Goal: Check status: Check status

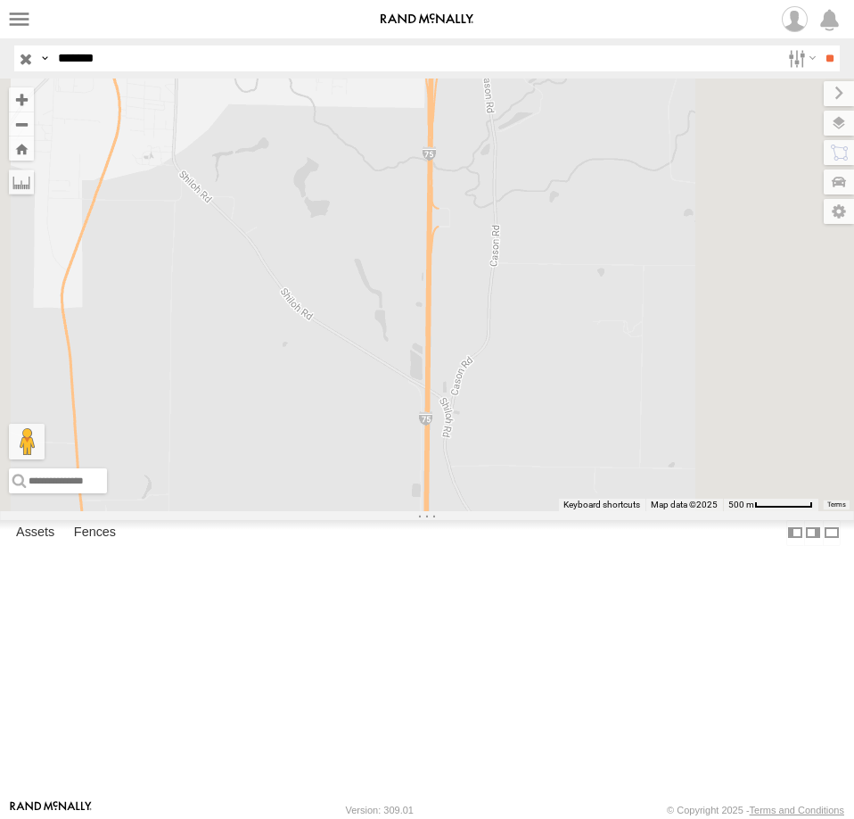
click at [111, 68] on input "*******" at bounding box center [416, 58] width 730 height 26
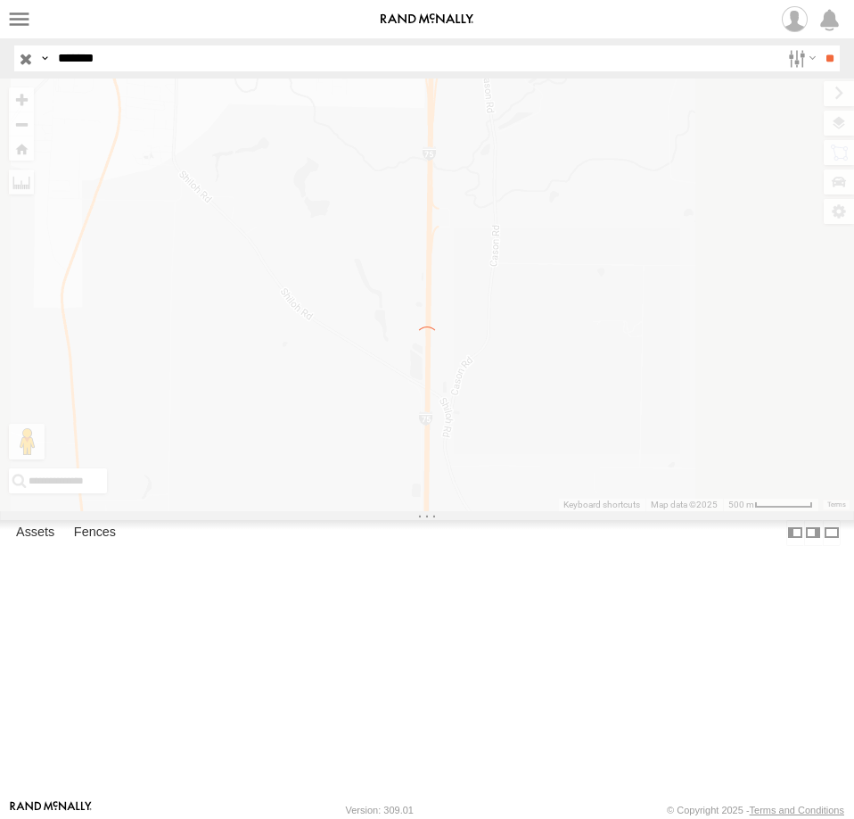
click at [111, 68] on input "*******" at bounding box center [416, 58] width 730 height 26
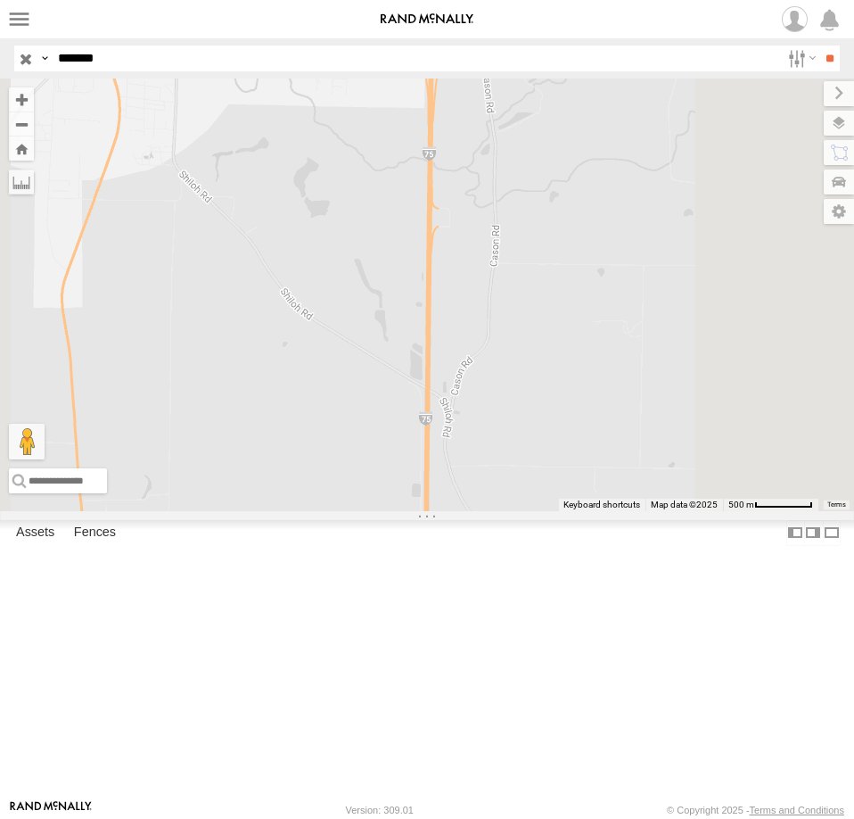
type input "*******"
click at [820, 45] on input "**" at bounding box center [830, 58] width 21 height 26
click at [0, 0] on div "All Assets" at bounding box center [0, 0] width 0 height 0
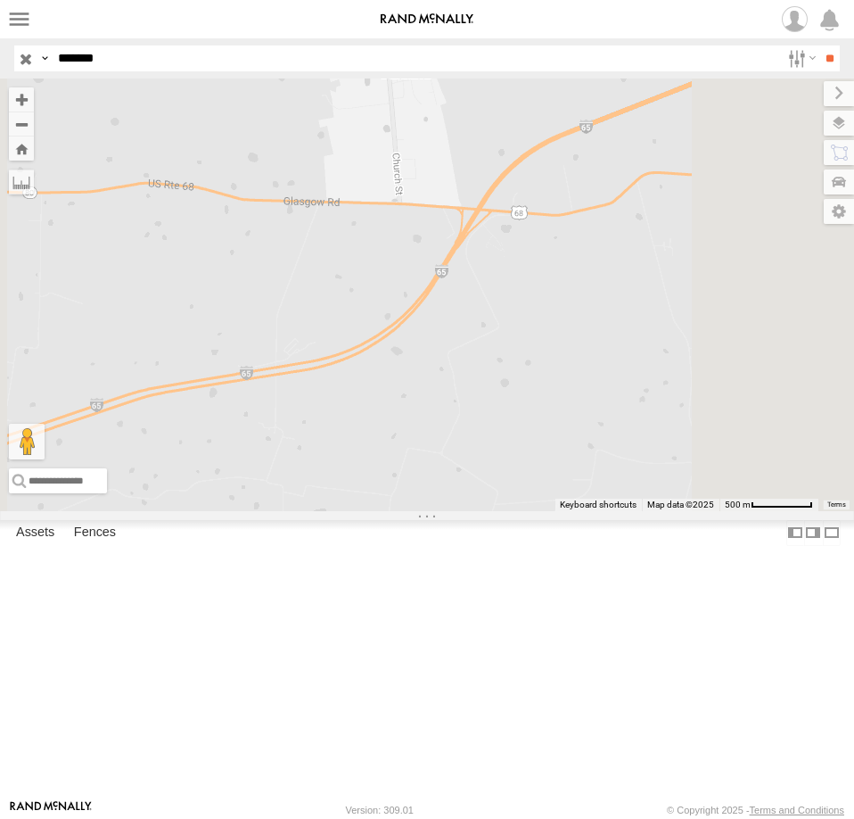
click at [24, 60] on input "button" at bounding box center [25, 58] width 23 height 26
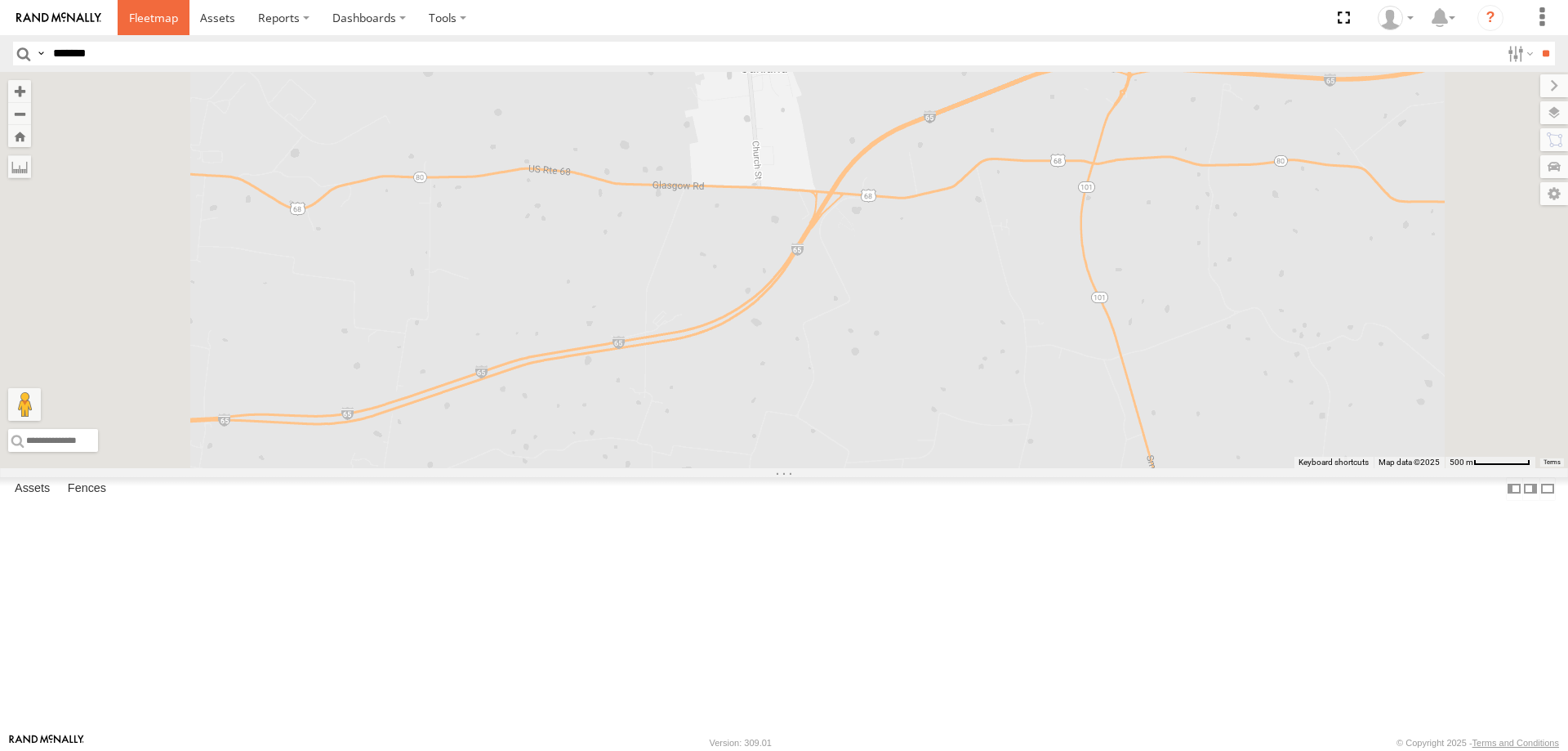
click at [161, 23] on span at bounding box center [154, 17] width 49 height 16
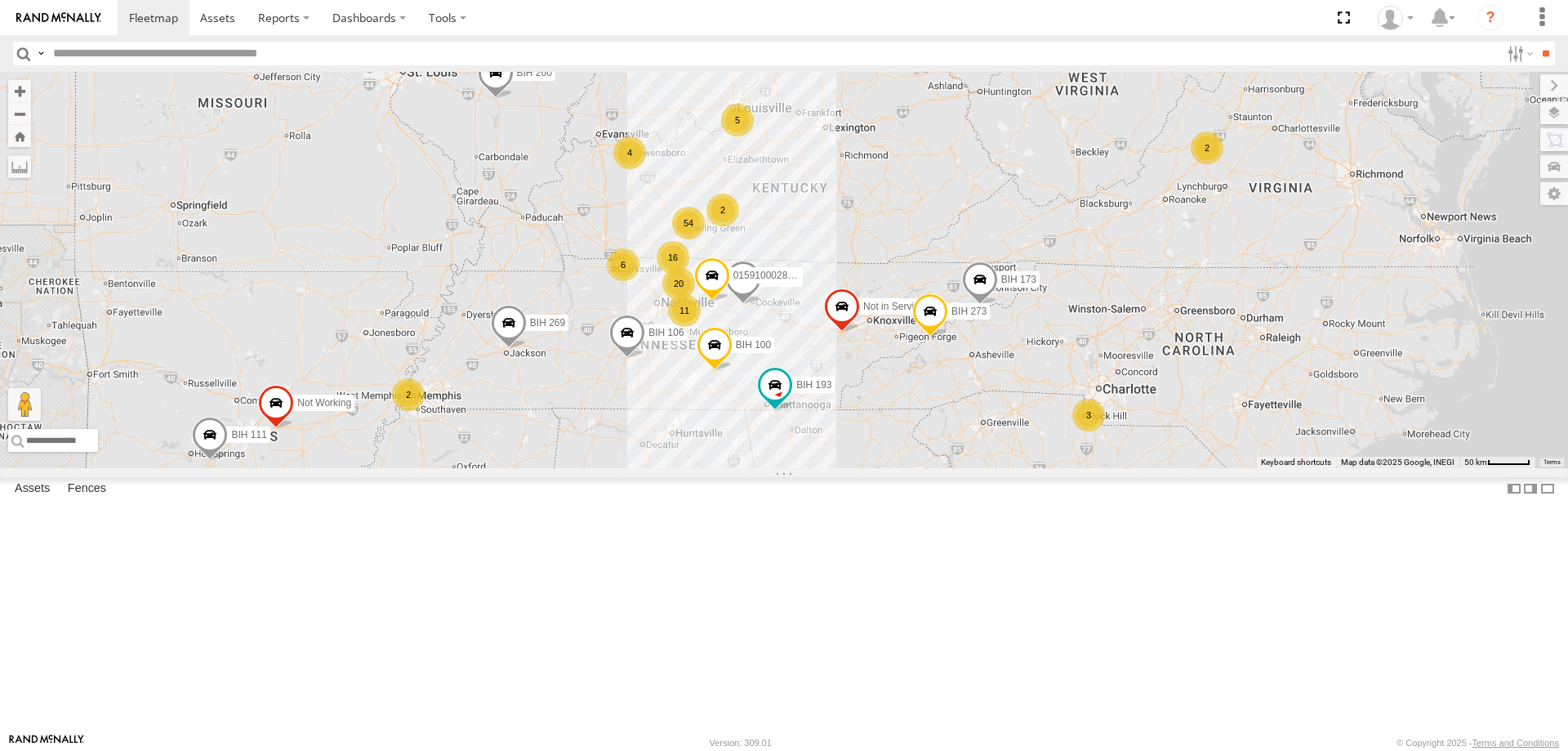
drag, startPoint x: 977, startPoint y: 399, endPoint x: 1109, endPoint y: 318, distance: 154.9
click at [1109, 318] on div "BIH 198 BIH 228 BIH 249 BIH 157 BIH 260 BIH 211 BIH 269 BIH 53 BIH 173 BIH 234 …" at bounding box center [784, 269] width 1568 height 397
click at [1549, 111] on label at bounding box center [1537, 113] width 59 height 23
click at [0, 0] on span "Basemaps" at bounding box center [0, 0] width 0 height 0
click at [0, 0] on span "Satellite + Roadmap" at bounding box center [0, 0] width 0 height 0
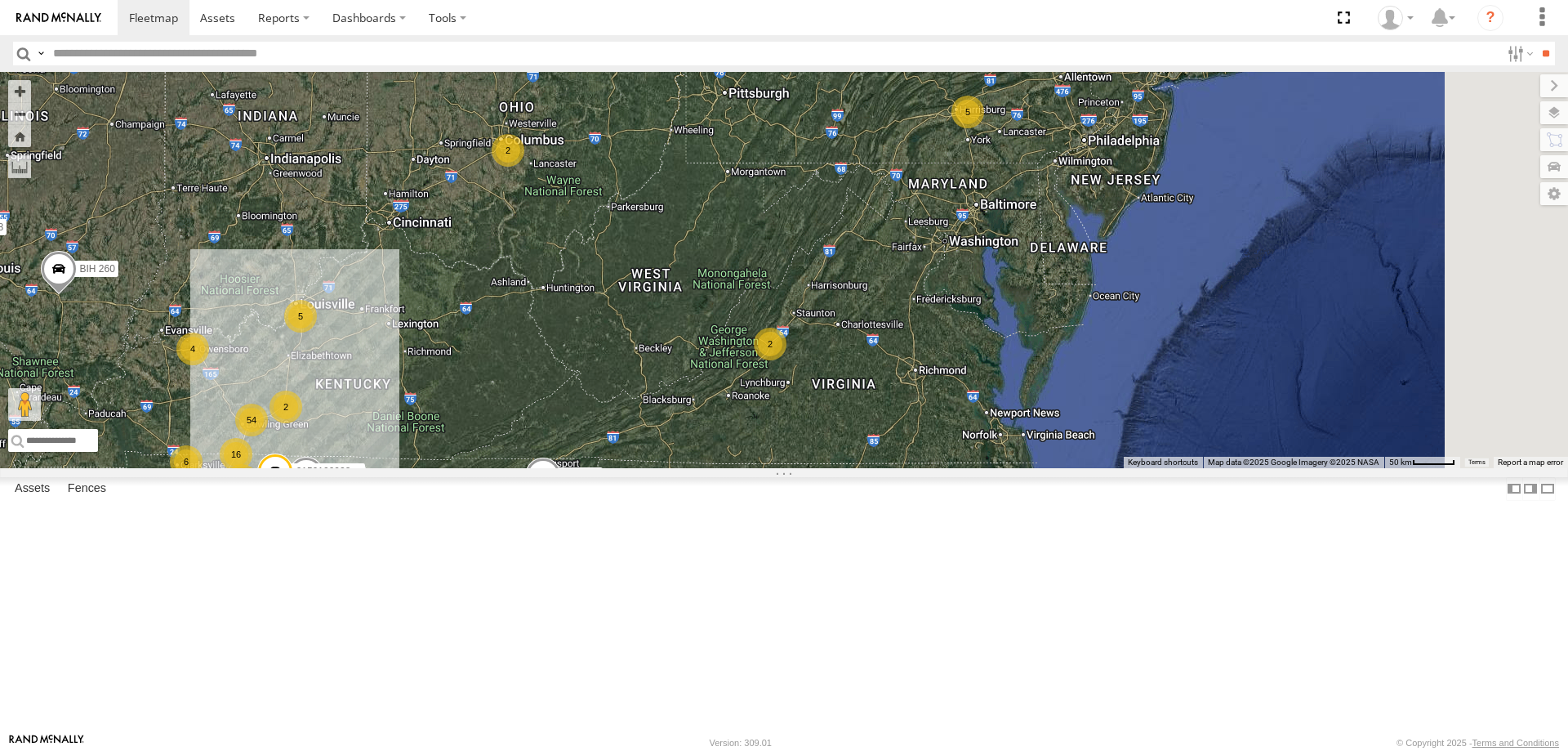
drag, startPoint x: 1160, startPoint y: 291, endPoint x: 705, endPoint y: 488, distance: 495.8
click at [707, 468] on div "BIH 198 BIH 228 BIH 249 BIH 157 BIH 260 BIH 211 BIH 269 BIH 53 BIH 173 BIH 234 …" at bounding box center [784, 269] width 1568 height 397
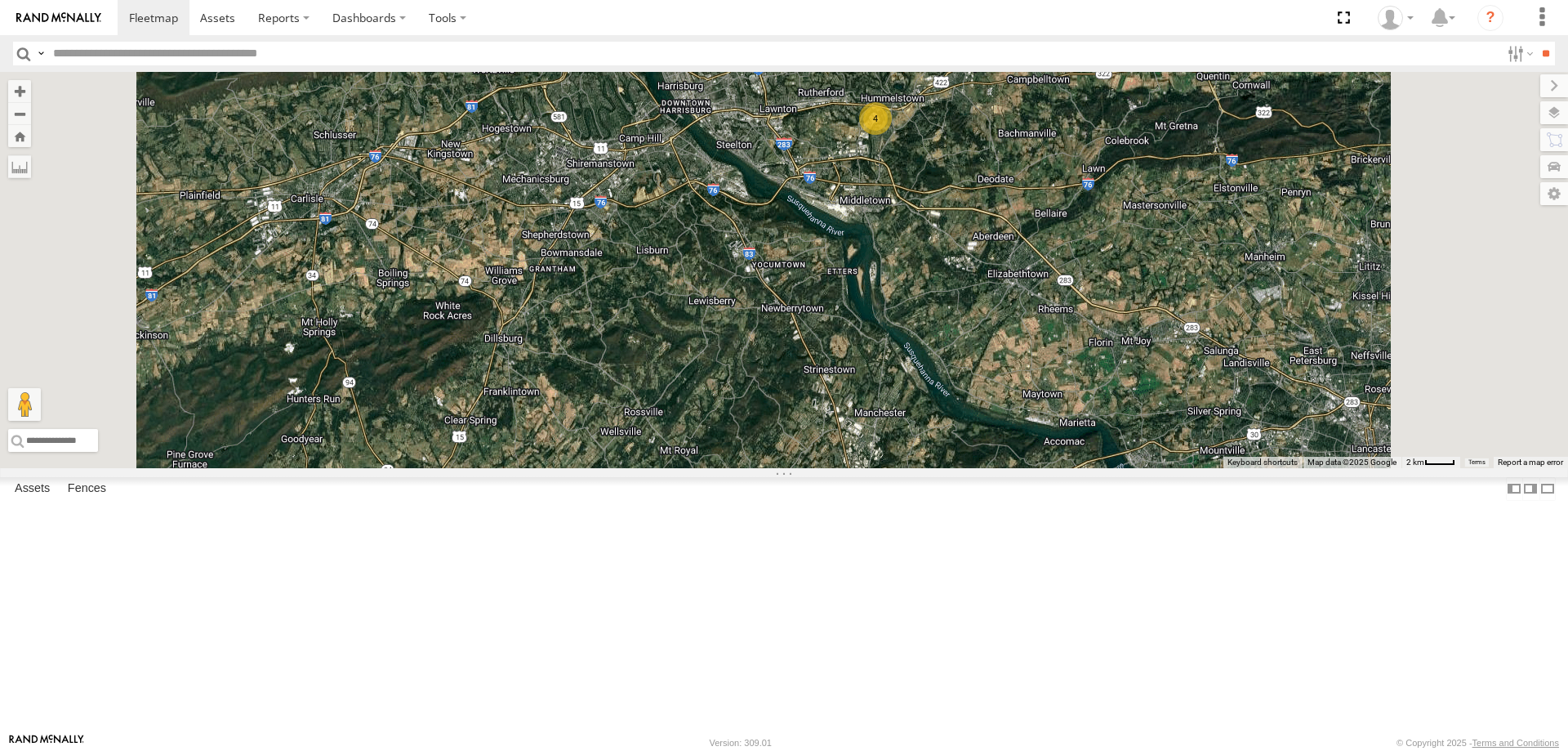
drag, startPoint x: 1076, startPoint y: 193, endPoint x: 1098, endPoint y: 287, distance: 96.5
click at [1098, 287] on div "BIH 198 BIH 228 BIH 249 BIH 157 BIH 260 BIH 211 BIH 269 BIH 53 BIH 173 BIH 234 …" at bounding box center [784, 269] width 1568 height 397
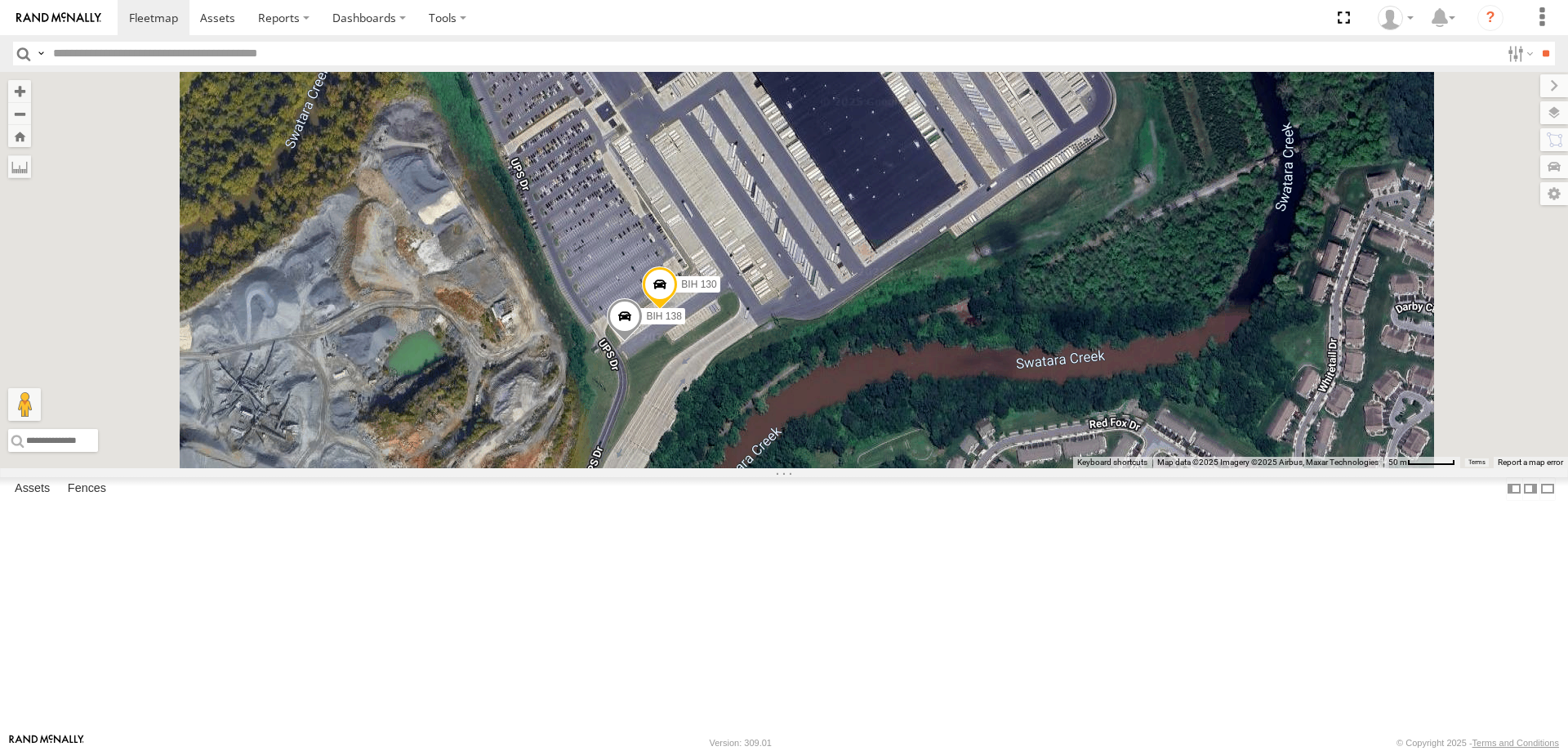
drag, startPoint x: 1148, startPoint y: 273, endPoint x: 1133, endPoint y: 374, distance: 102.1
click at [1133, 374] on div "BIH 198 BIH 228 BIH 249 BIH 157 BIH 260 BIH 211 BIH 269 BIH 53 BIH 173 BIH 234 …" at bounding box center [784, 269] width 1568 height 397
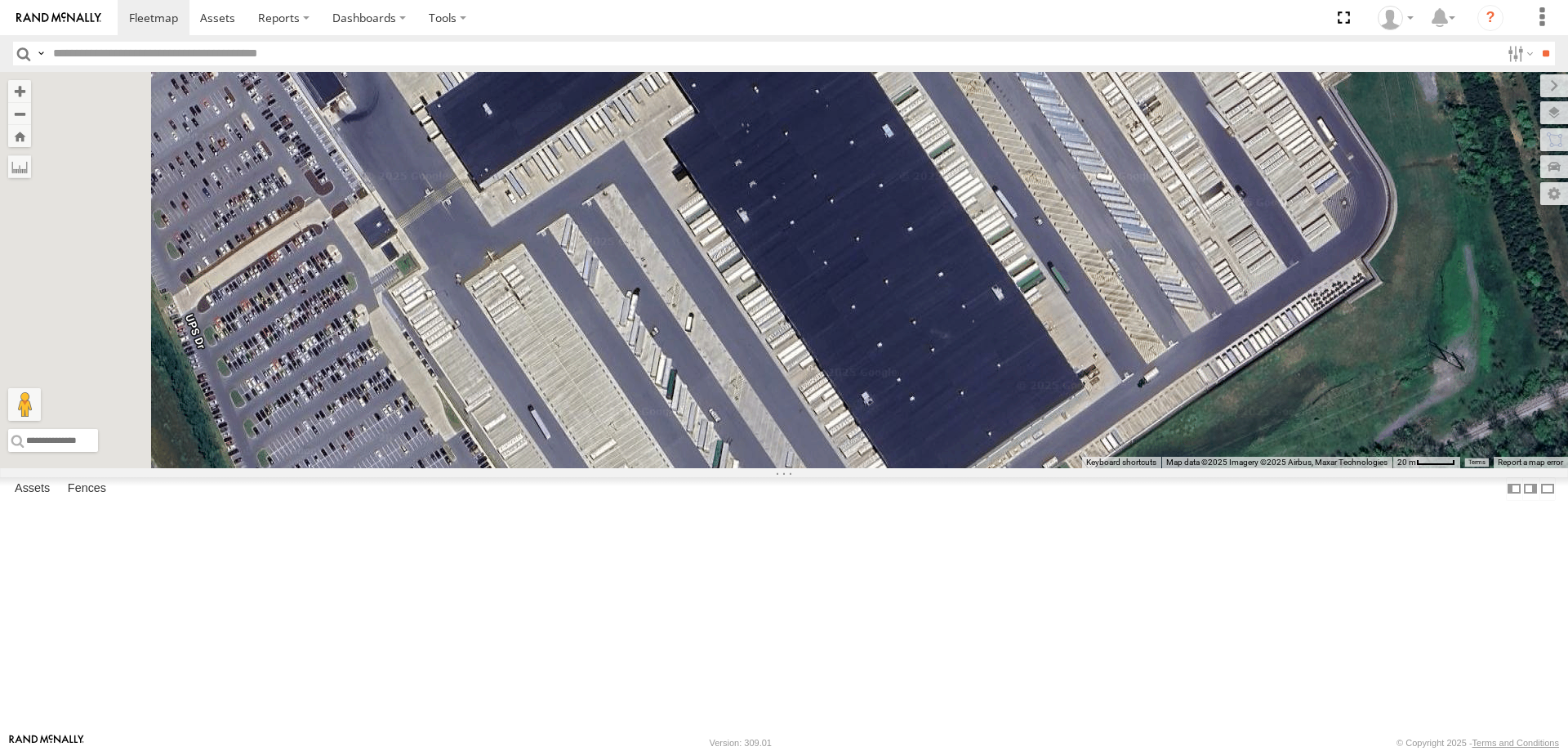
drag, startPoint x: 1099, startPoint y: 343, endPoint x: 1206, endPoint y: 423, distance: 133.6
click at [1206, 426] on div "BIH 198 BIH 228 BIH 249 BIH 157 BIH 260 BIH 211 BIH 269 BIH 53 BIH 173 BIH 234 …" at bounding box center [784, 269] width 1568 height 397
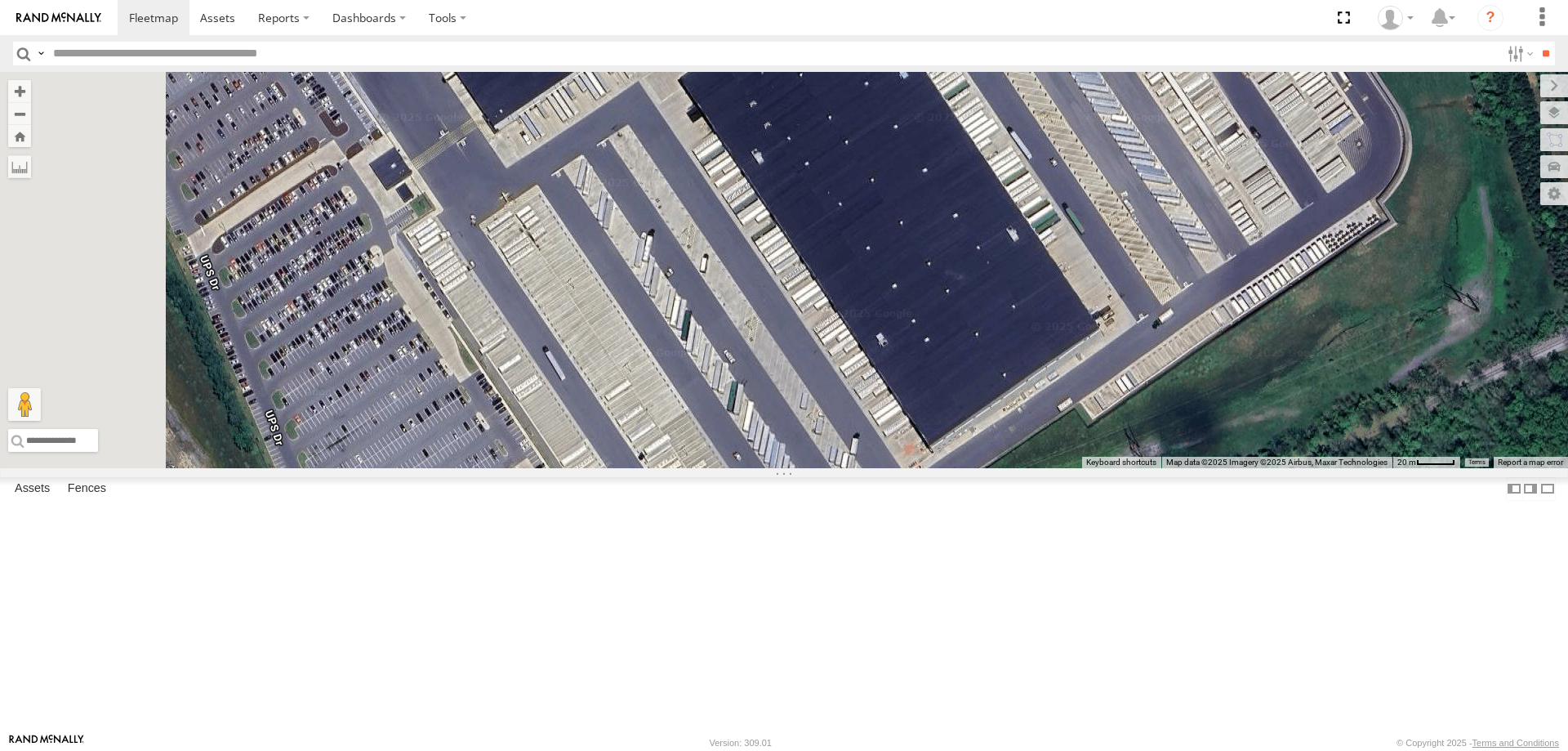
drag, startPoint x: 1206, startPoint y: 302, endPoint x: 1220, endPoint y: 245, distance: 58.7
click at [1220, 245] on div "BIH 198 BIH 228 BIH 249 BIH 157 BIH 260 BIH 211 BIH 269 BIH 53 BIH 173 BIH 234 …" at bounding box center [784, 269] width 1568 height 397
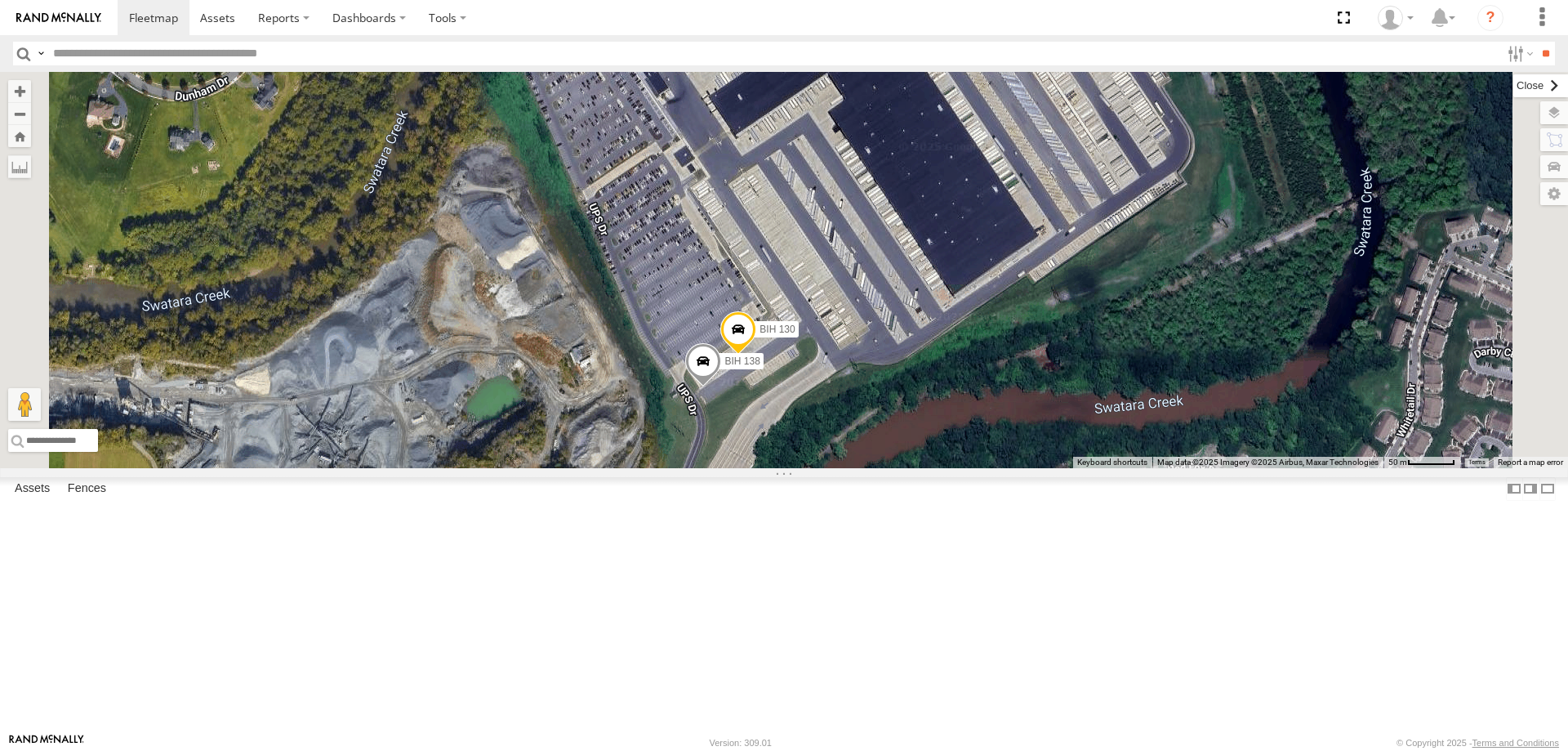
click at [1513, 78] on label at bounding box center [1541, 85] width 55 height 23
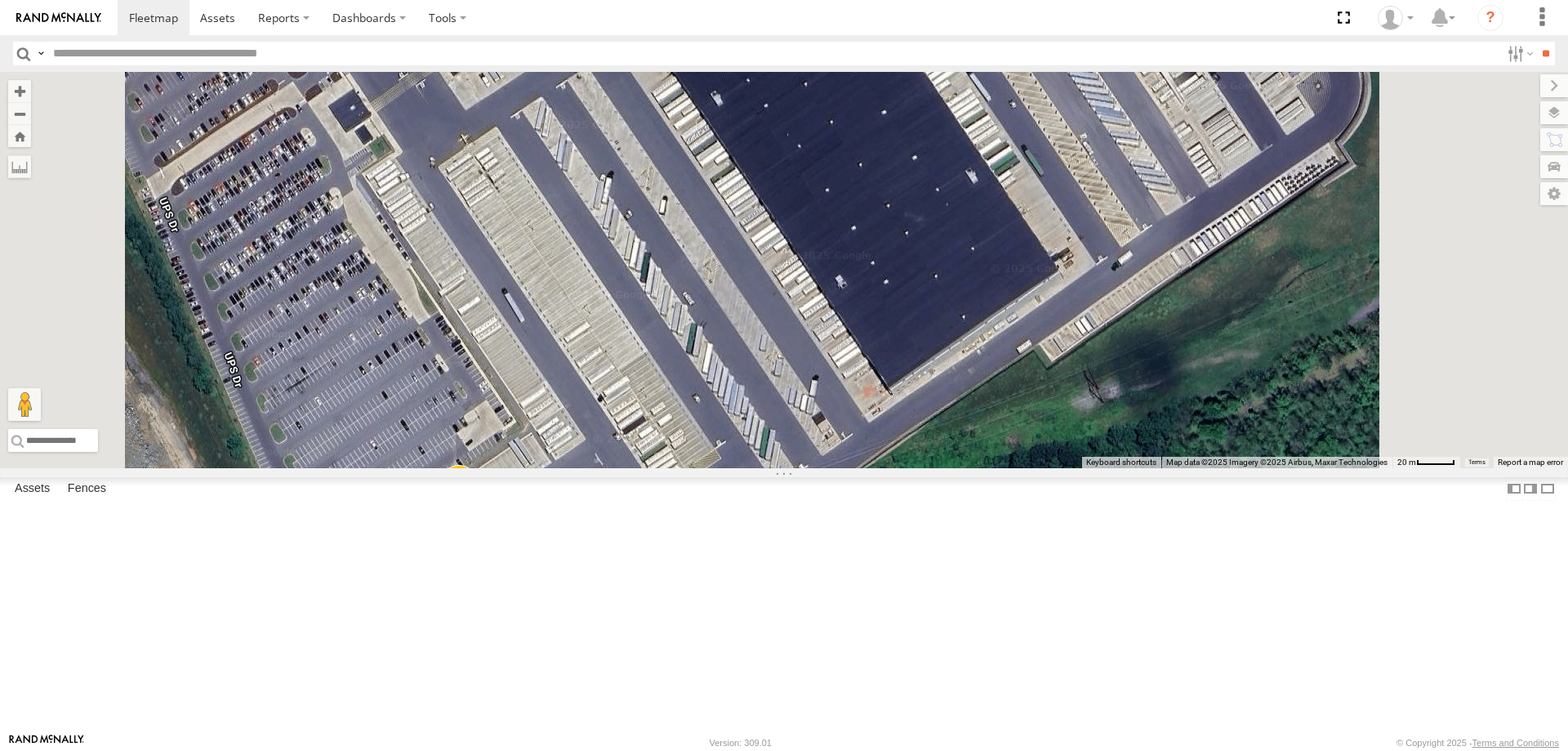
drag, startPoint x: 1100, startPoint y: 529, endPoint x: 1071, endPoint y: 559, distance: 41.7
click at [1071, 468] on div "BIH 198 BIH 228 BIH 249 BIH 157 BIH 260 BIH 211 BIH 269 BIH 53 BIH 173 BIH 234 …" at bounding box center [784, 269] width 1568 height 397
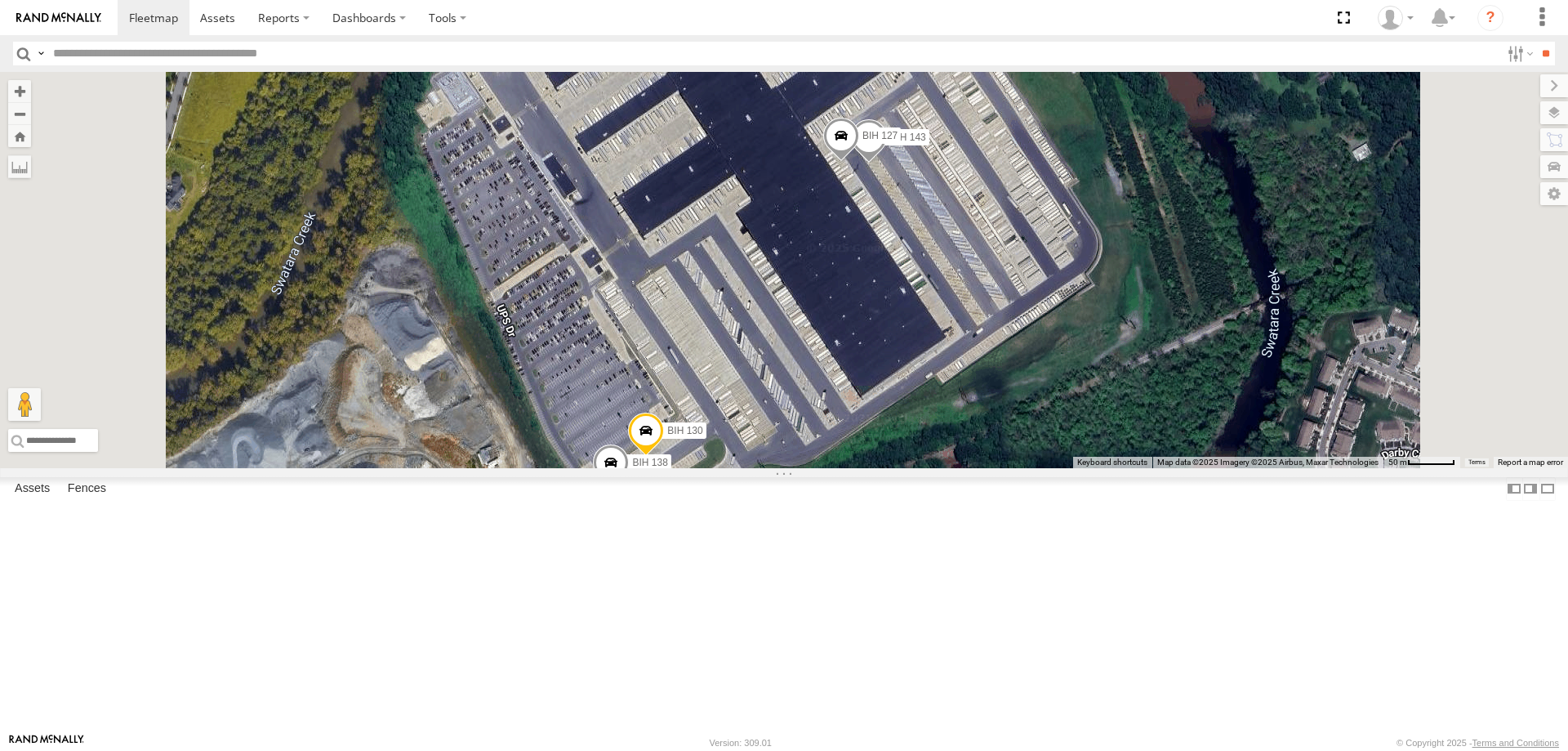
drag, startPoint x: 1100, startPoint y: 515, endPoint x: 1087, endPoint y: 510, distance: 13.9
click at [1087, 468] on div "BIH 198 BIH 228 BIH 249 BIH 157 BIH 260 BIH 211 BIH 269 BIH 53 BIH 173 BIH 234 …" at bounding box center [784, 269] width 1568 height 397
